Goal: Information Seeking & Learning: Learn about a topic

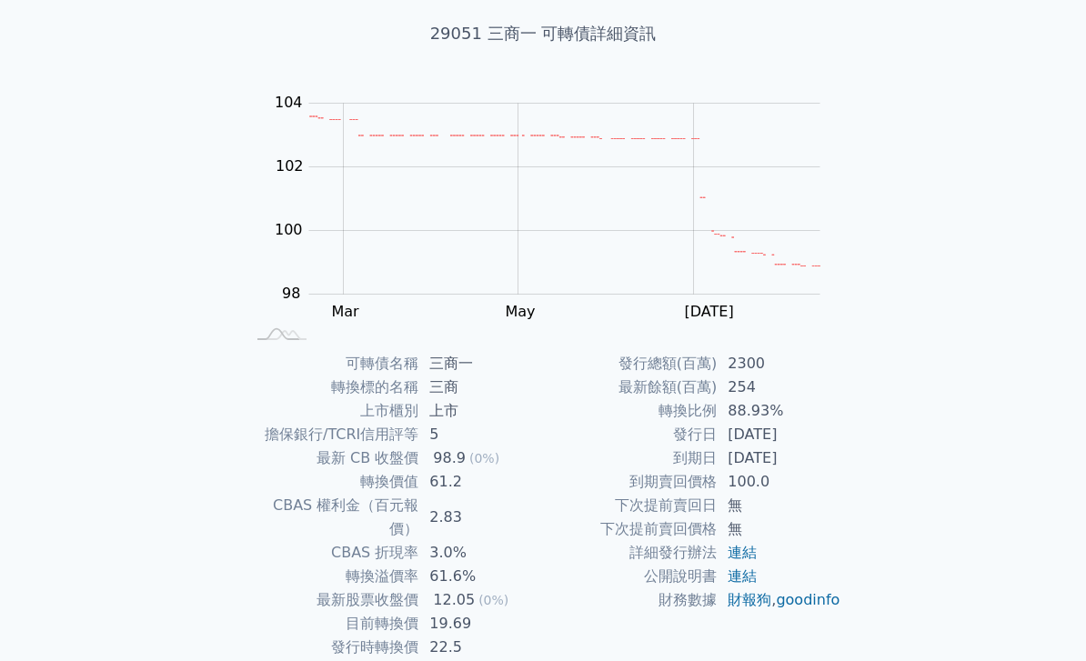
scroll to position [123, 0]
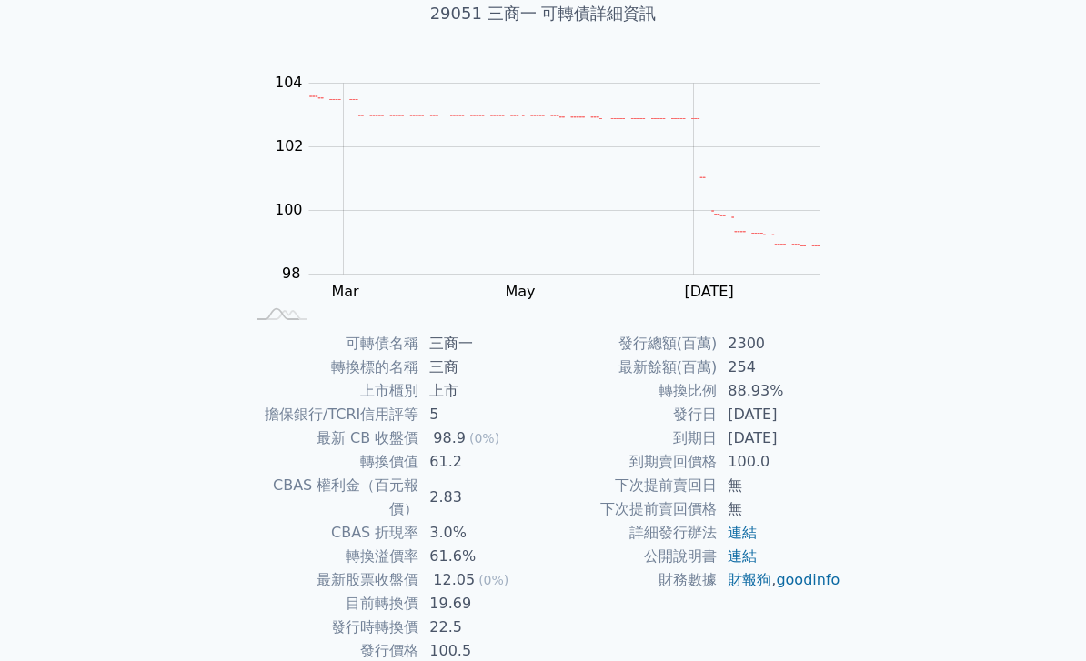
click at [778, 398] on td "88.93%" at bounding box center [779, 391] width 125 height 24
click at [749, 412] on td "2021-01-25" at bounding box center [779, 415] width 125 height 24
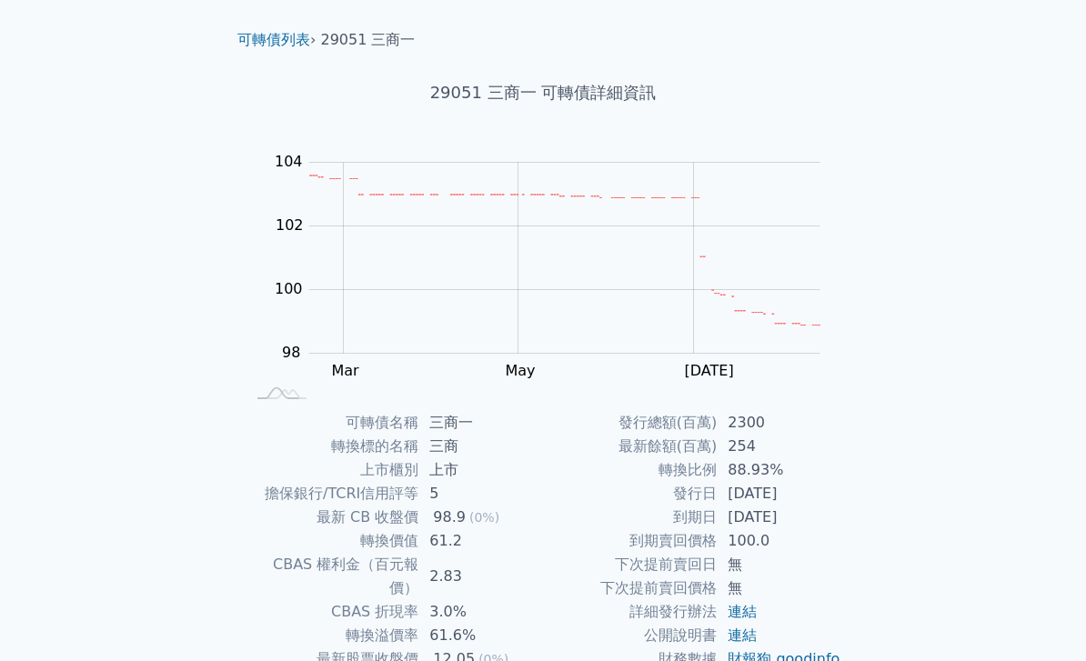
scroll to position [0, 0]
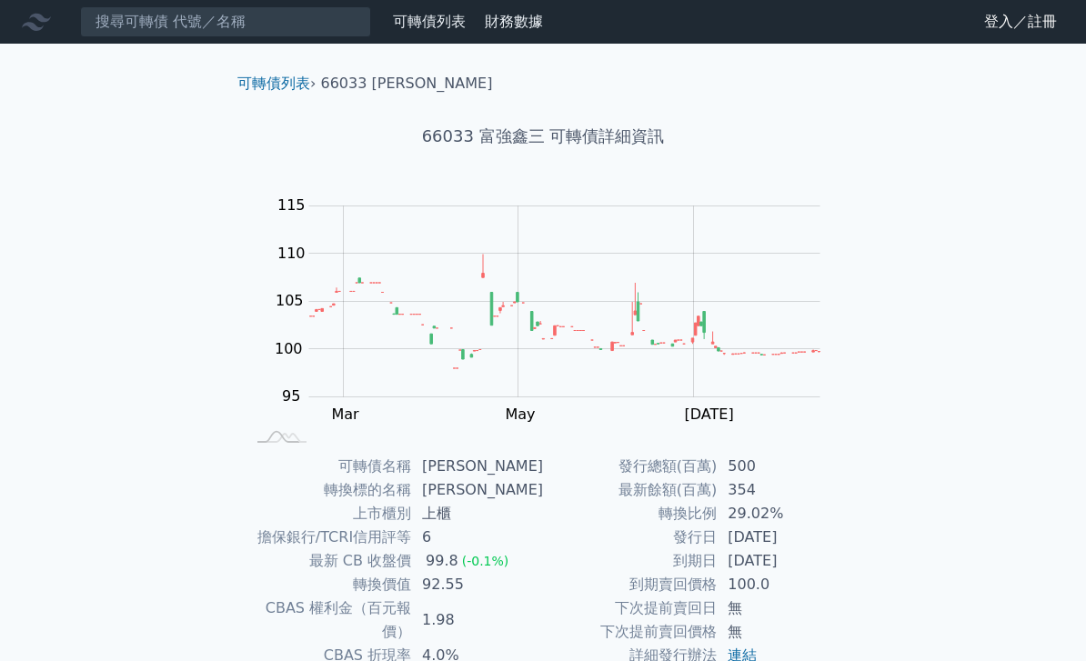
scroll to position [0, 36]
